Goal: Task Accomplishment & Management: Complete application form

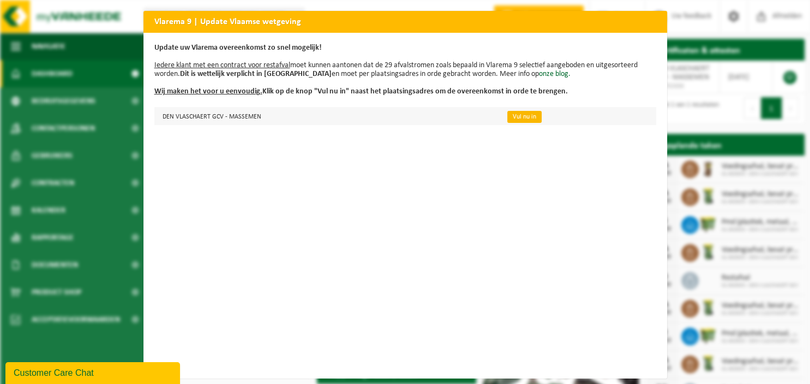
click at [525, 116] on link "Vul nu in" at bounding box center [524, 117] width 34 height 12
click at [512, 113] on link "Vul nu in" at bounding box center [524, 117] width 34 height 12
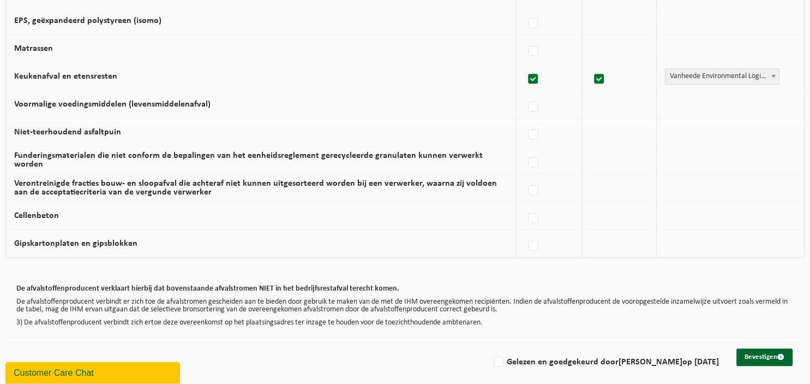
scroll to position [712, 0]
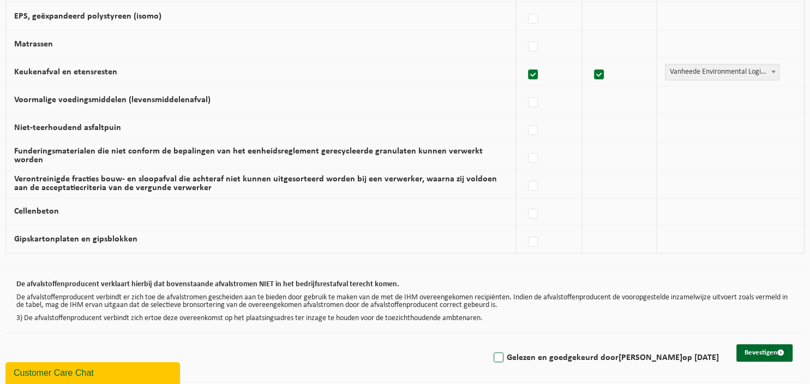
click at [509, 354] on label "Gelezen en goedgekeurd door TIM VALCKE op 12/09/25" at bounding box center [606, 357] width 228 height 16
click at [490, 344] on input "Gelezen en goedgekeurd door TIM VALCKE op 12/09/25" at bounding box center [489, 343] width 1 height 1
checkbox input "true"
click at [769, 349] on button "Bevestigen" at bounding box center [765, 352] width 56 height 17
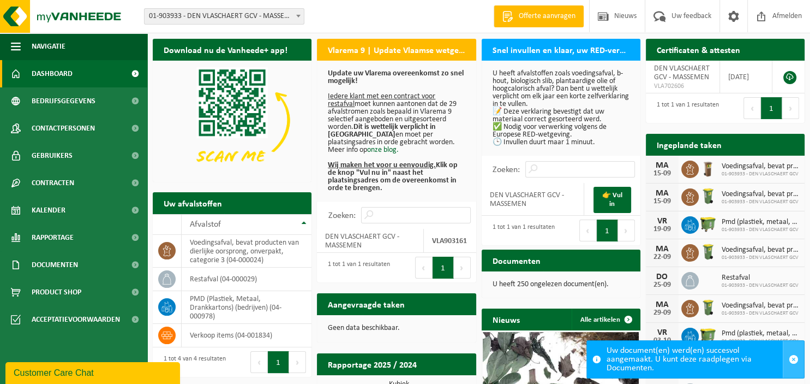
click at [792, 358] on span "button" at bounding box center [794, 359] width 10 height 10
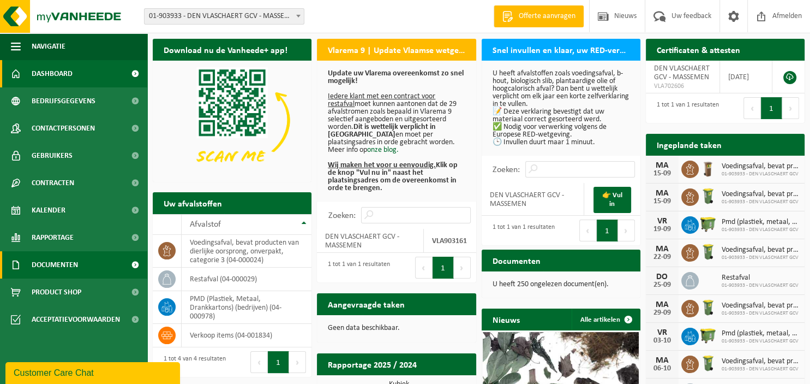
click at [51, 264] on span "Documenten" at bounding box center [55, 264] width 46 height 27
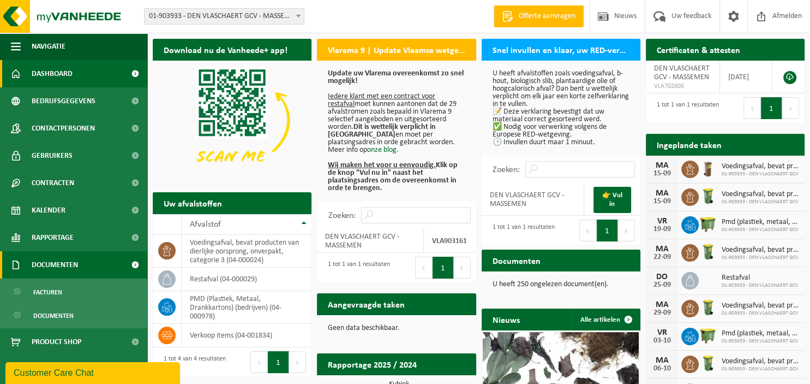
click at [51, 264] on span "Documenten" at bounding box center [55, 264] width 46 height 27
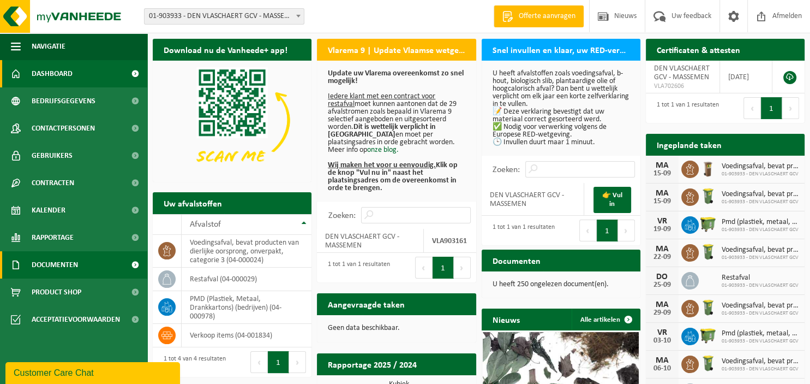
click at [51, 264] on span "Documenten" at bounding box center [55, 264] width 46 height 27
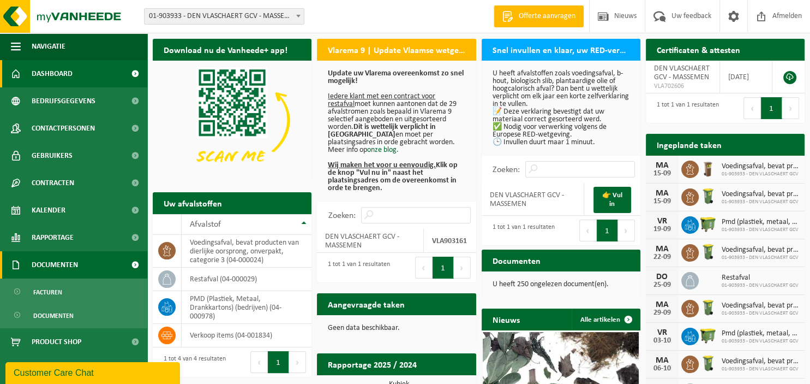
click at [135, 262] on span at bounding box center [135, 264] width 25 height 27
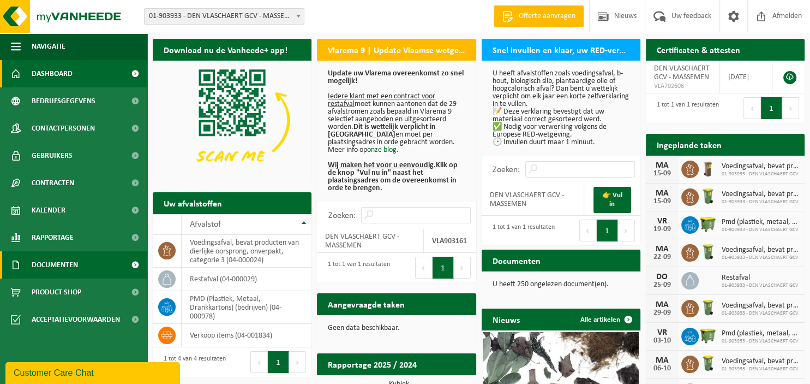
click at [135, 262] on span at bounding box center [135, 264] width 25 height 27
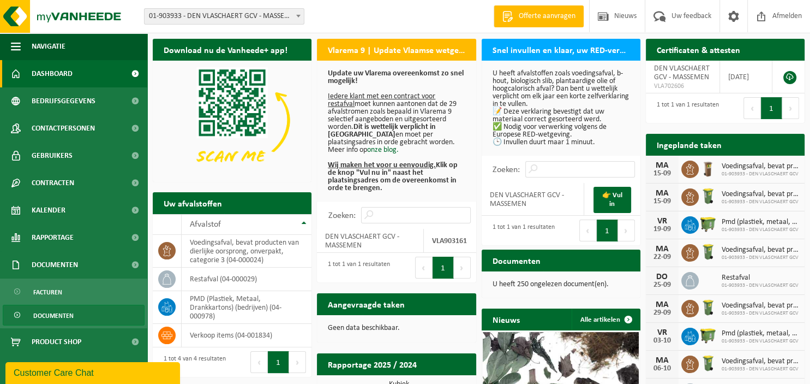
click at [46, 318] on span "Documenten" at bounding box center [53, 315] width 40 height 21
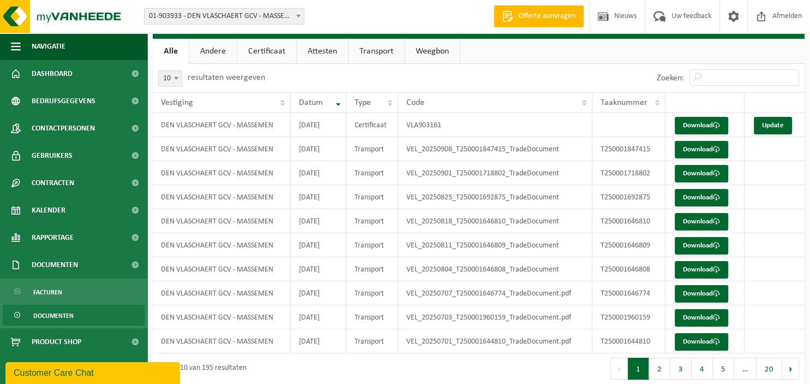
scroll to position [26, 0]
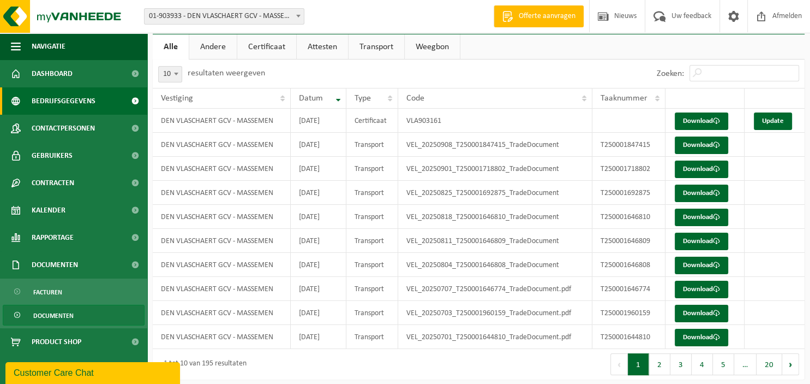
click at [137, 99] on span at bounding box center [135, 100] width 25 height 27
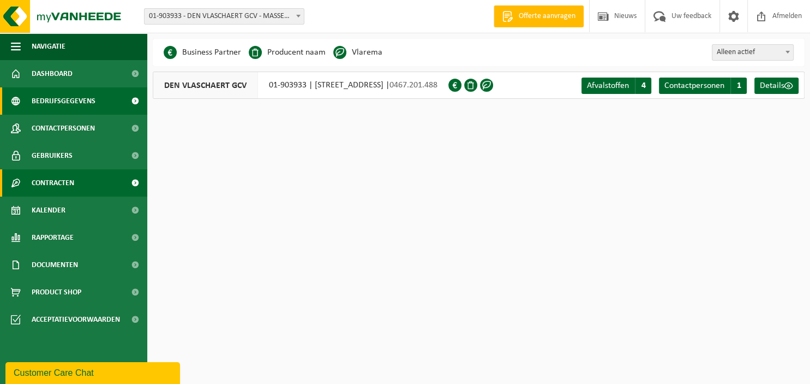
click at [137, 182] on span at bounding box center [135, 182] width 25 height 27
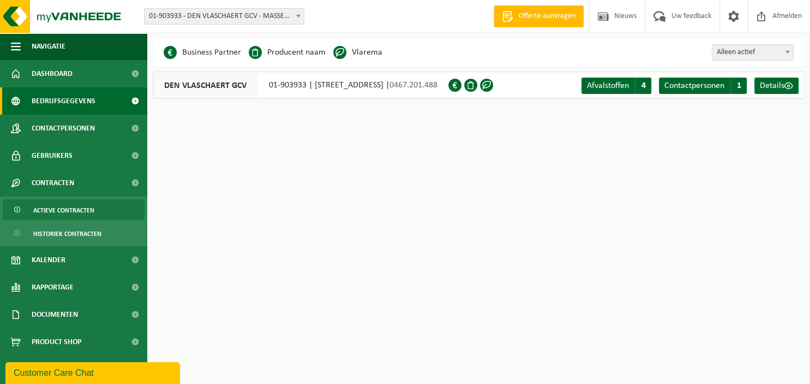
click at [86, 206] on span "Actieve contracten" at bounding box center [63, 210] width 61 height 21
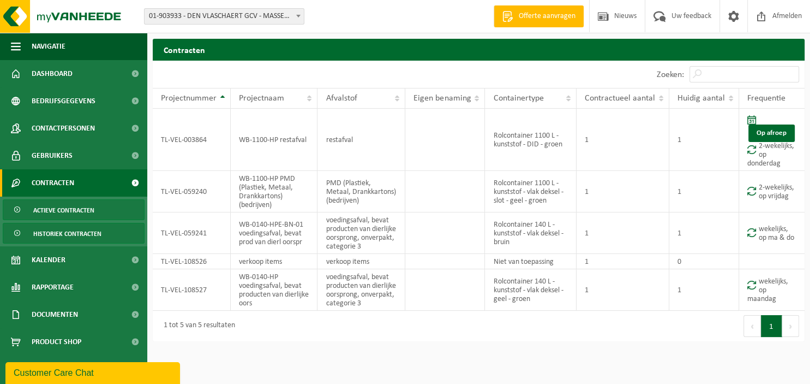
click at [85, 231] on span "Historiek contracten" at bounding box center [67, 233] width 68 height 21
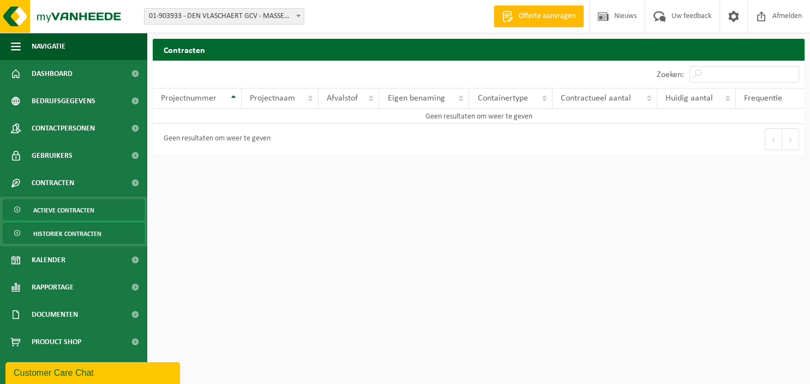
click at [79, 207] on span "Actieve contracten" at bounding box center [63, 210] width 61 height 21
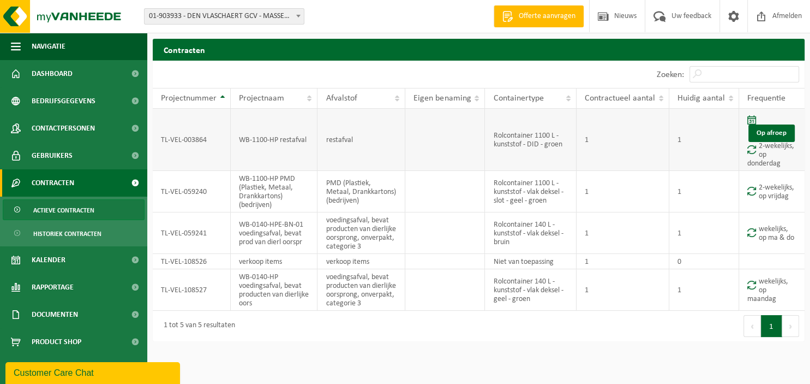
click at [201, 139] on td "TL-VEL-003864" at bounding box center [192, 140] width 78 height 62
click at [793, 322] on button "Volgende" at bounding box center [790, 326] width 17 height 22
click at [213, 193] on td "TL-VEL-059240" at bounding box center [192, 191] width 78 height 41
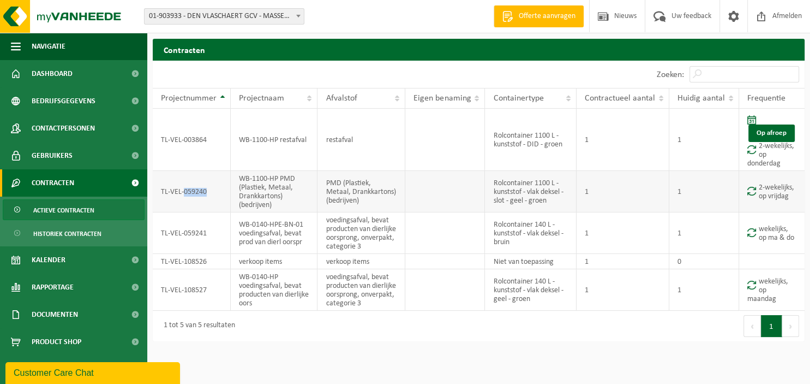
click at [189, 192] on td "TL-VEL-059240" at bounding box center [192, 191] width 78 height 41
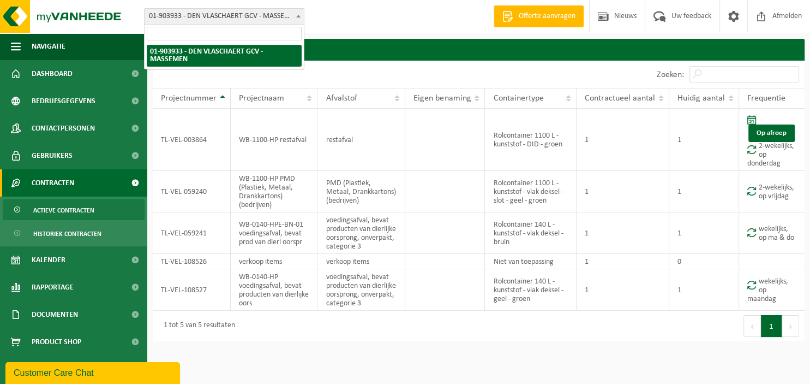
click at [296, 15] on span at bounding box center [298, 16] width 11 height 14
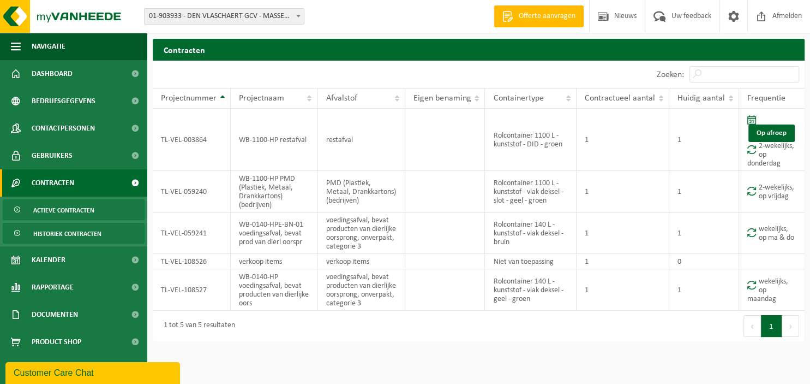
click at [87, 234] on span "Historiek contracten" at bounding box center [67, 233] width 68 height 21
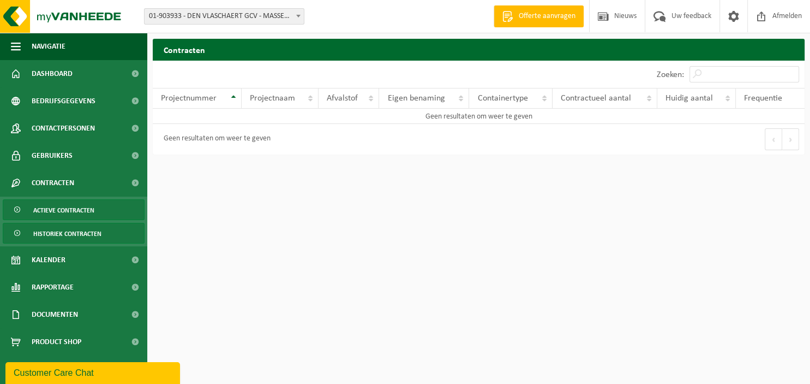
click at [85, 209] on span "Actieve contracten" at bounding box center [63, 210] width 61 height 21
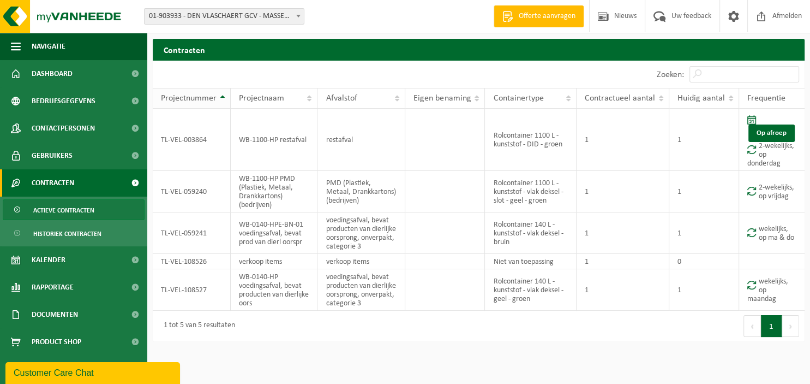
click at [222, 96] on th "Projectnummer" at bounding box center [192, 98] width 78 height 21
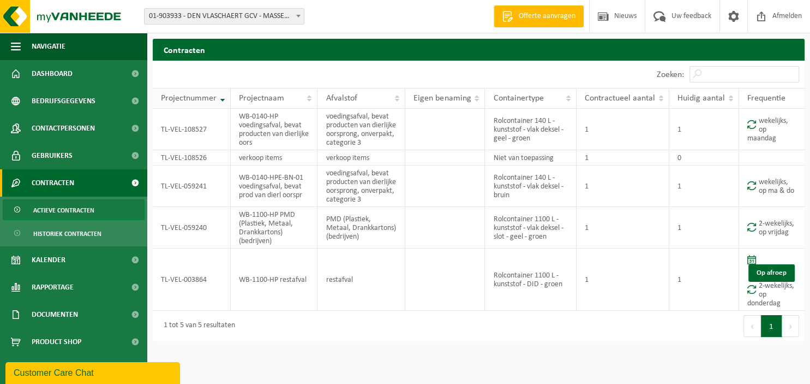
click at [222, 96] on th "Projectnummer" at bounding box center [192, 98] width 78 height 21
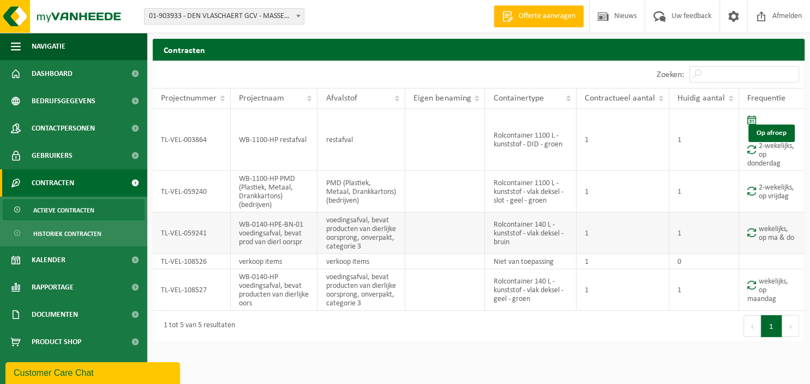
click at [549, 243] on td "Rolcontainer 140 L - kunststof - vlak deksel - bruin" at bounding box center [531, 232] width 92 height 41
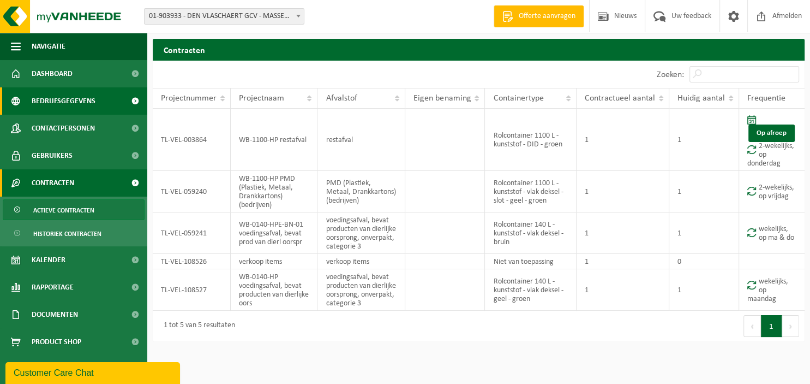
click at [71, 103] on span "Bedrijfsgegevens" at bounding box center [64, 100] width 64 height 27
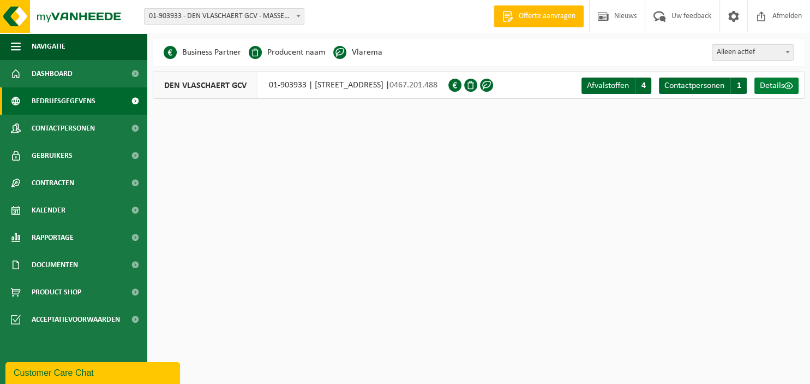
click at [774, 89] on span "Details" at bounding box center [772, 85] width 25 height 9
